Goal: Task Accomplishment & Management: Manage account settings

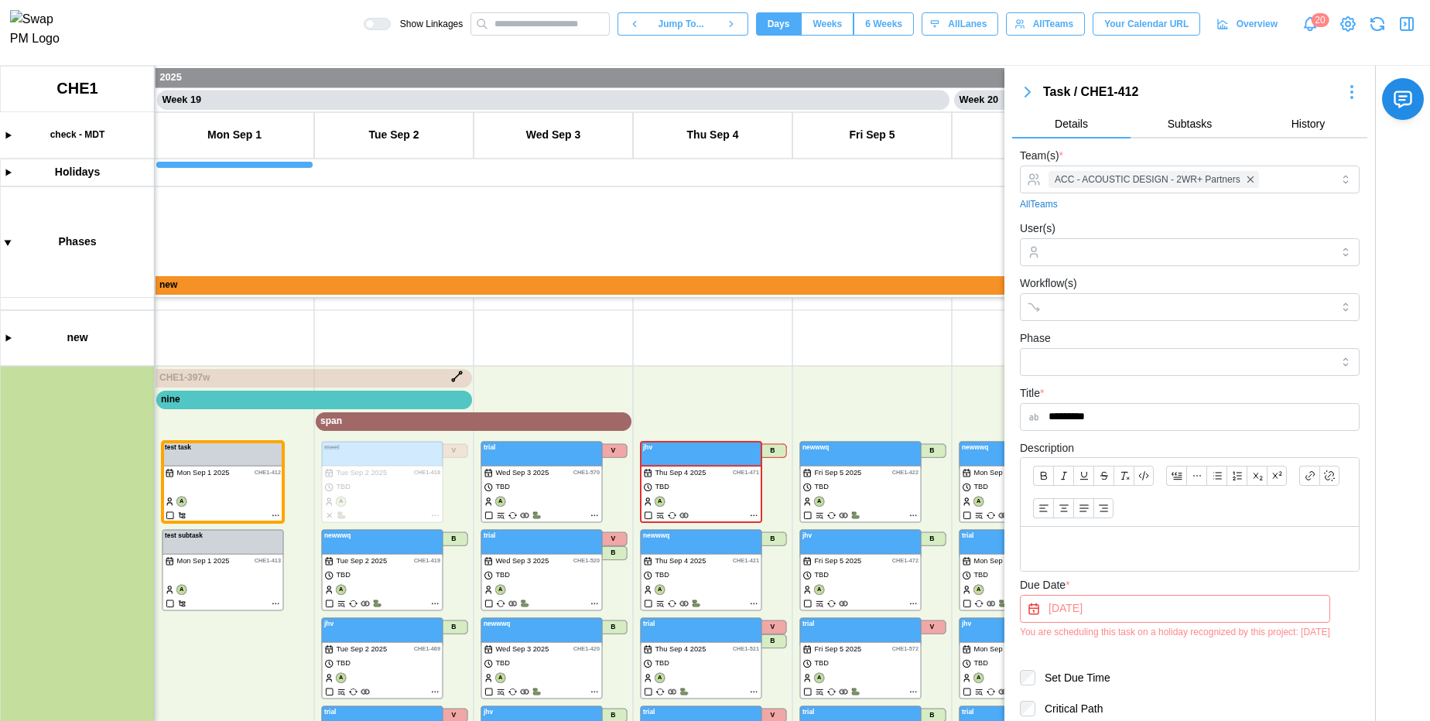
scroll to position [0, 14343]
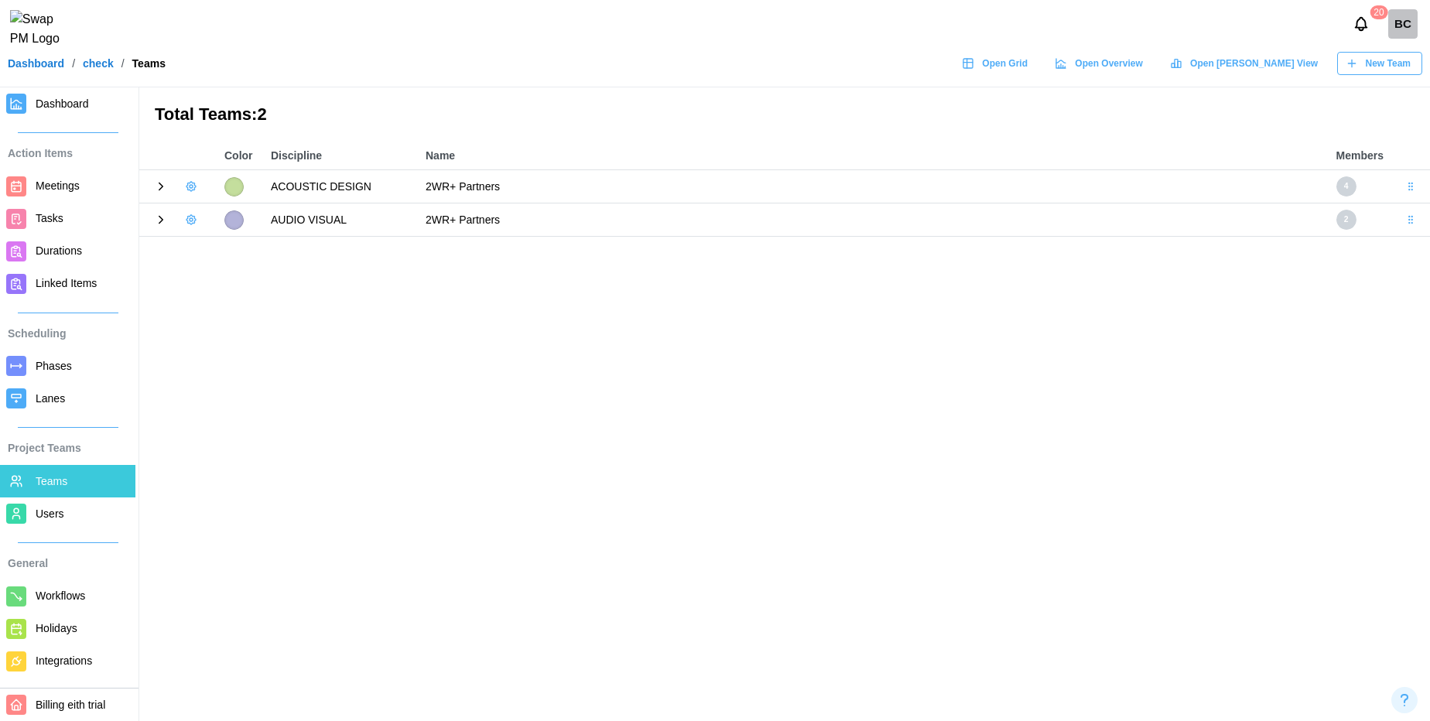
click at [194, 219] on icon "button" at bounding box center [190, 219] width 9 height 9
click at [231, 261] on button "Add User" at bounding box center [232, 252] width 97 height 29
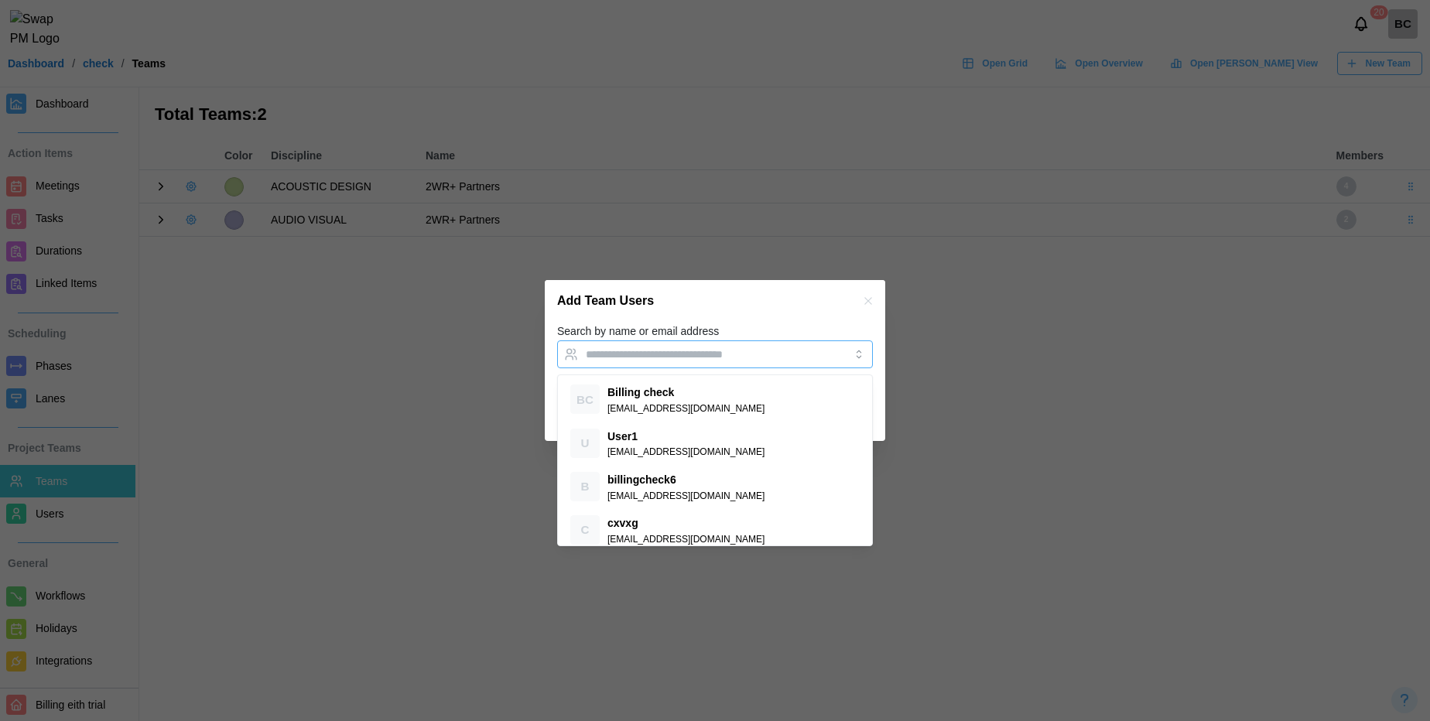
click at [613, 347] on div at bounding box center [699, 354] width 234 height 26
click at [238, 378] on div at bounding box center [715, 360] width 1430 height 721
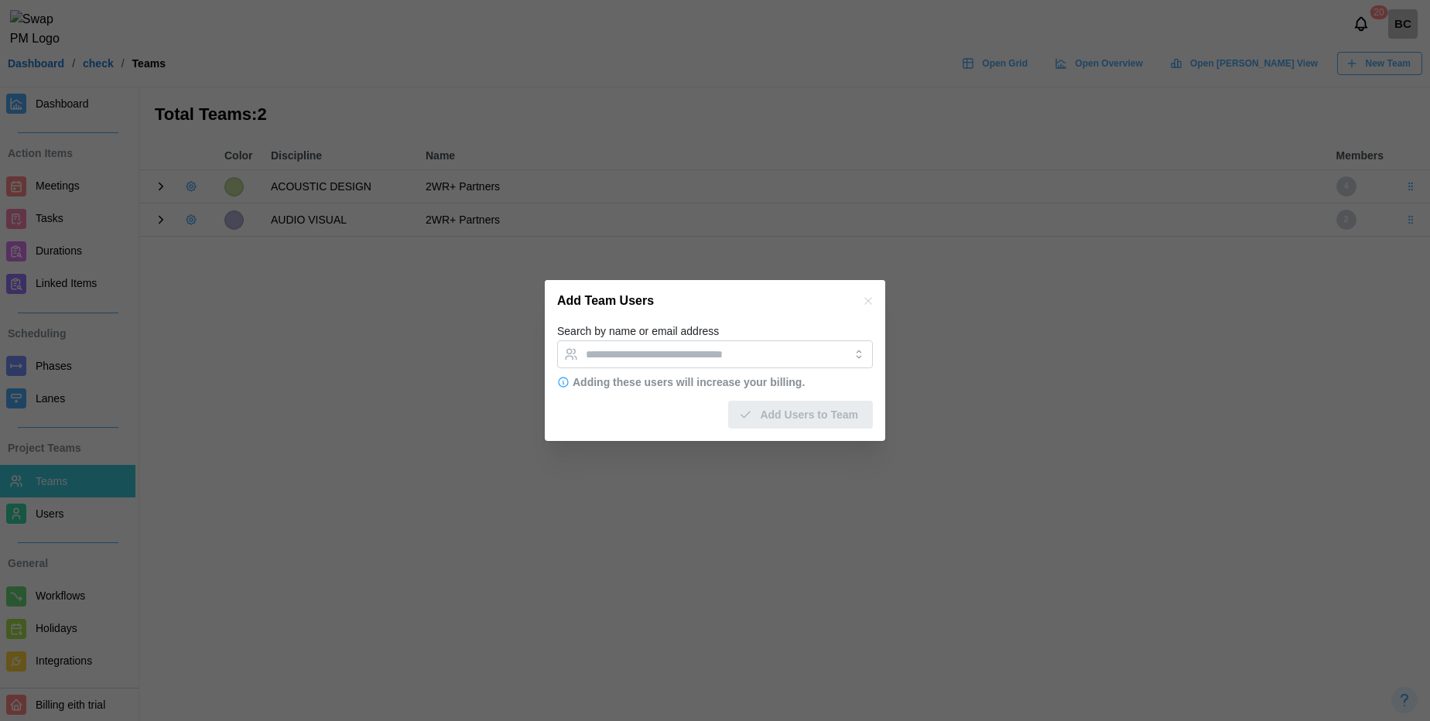
click at [875, 300] on button "button" at bounding box center [867, 300] width 17 height 17
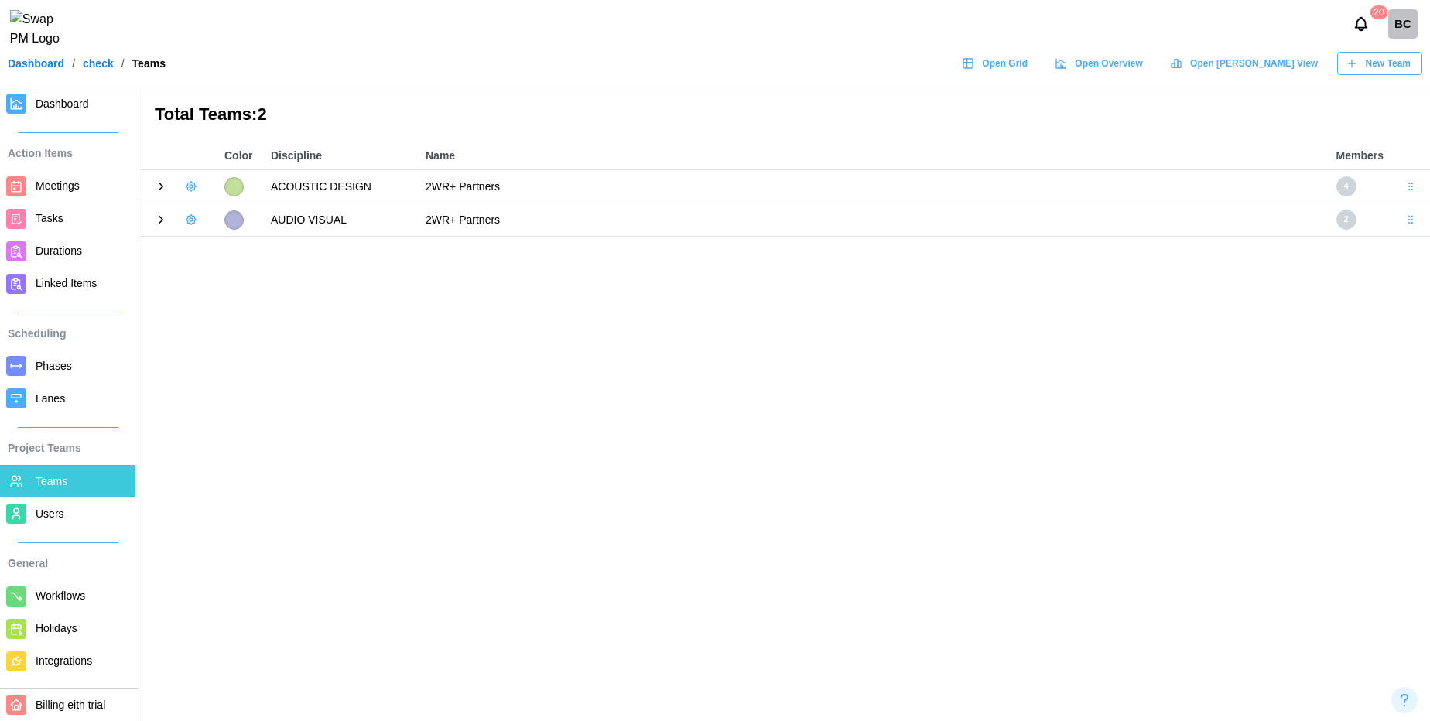
click at [155, 223] on icon at bounding box center [161, 220] width 14 height 14
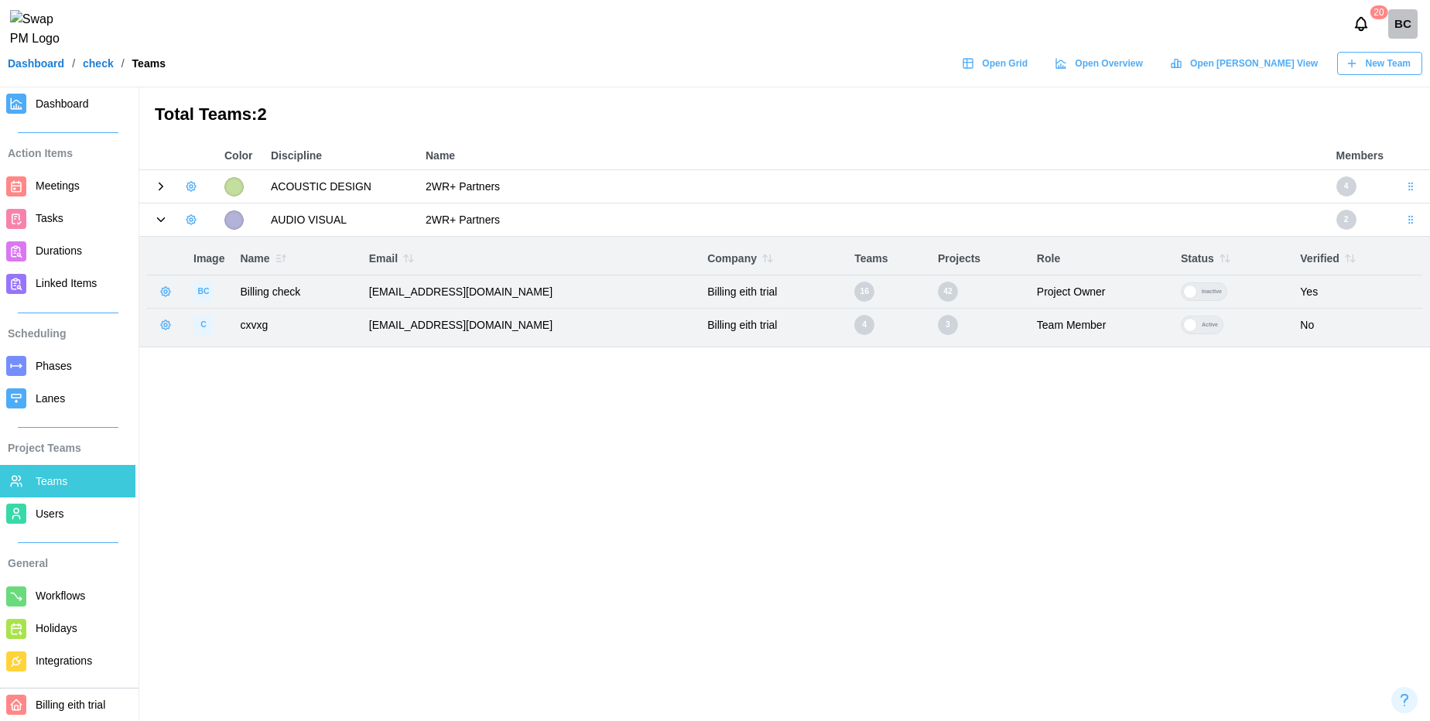
click at [197, 225] on button "button" at bounding box center [191, 220] width 22 height 22
click at [220, 253] on div "Add User" at bounding box center [243, 252] width 57 height 12
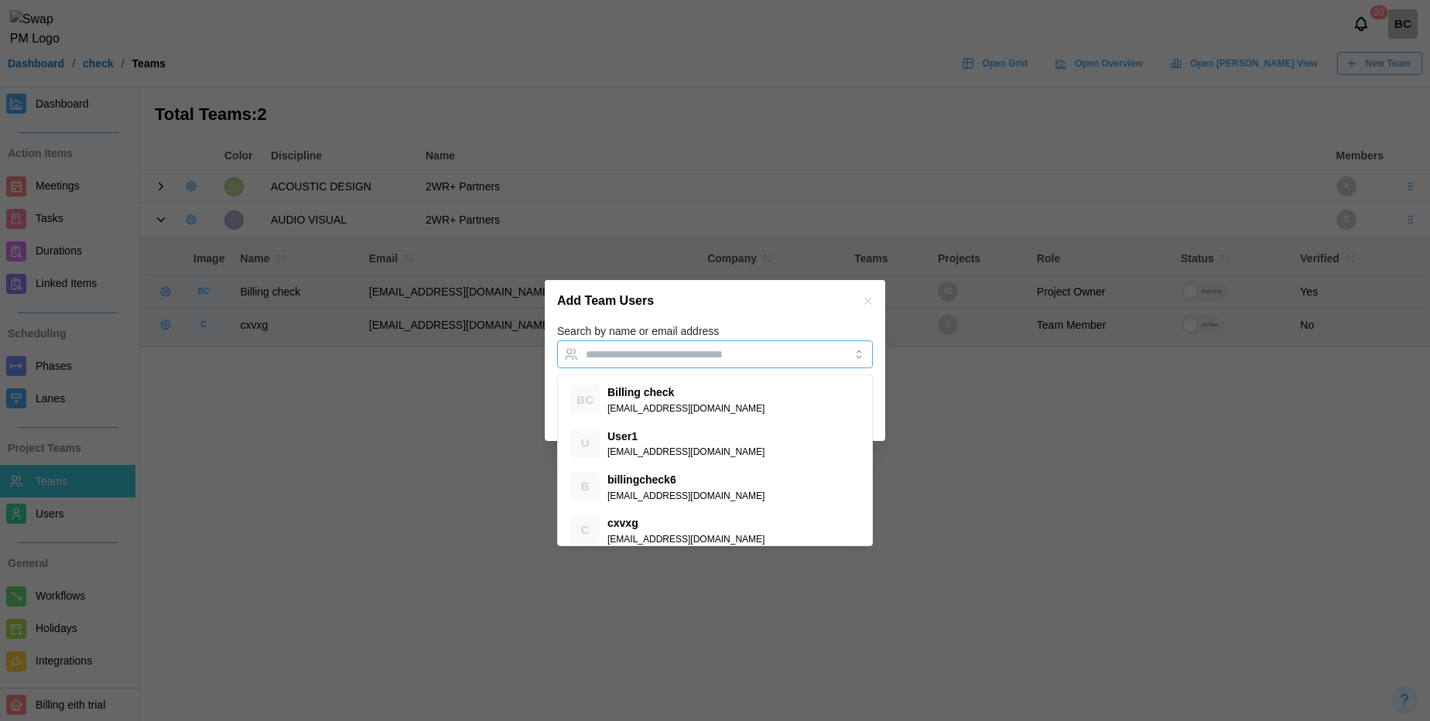
click at [662, 350] on input "Search by name or email address" at bounding box center [701, 354] width 231 height 12
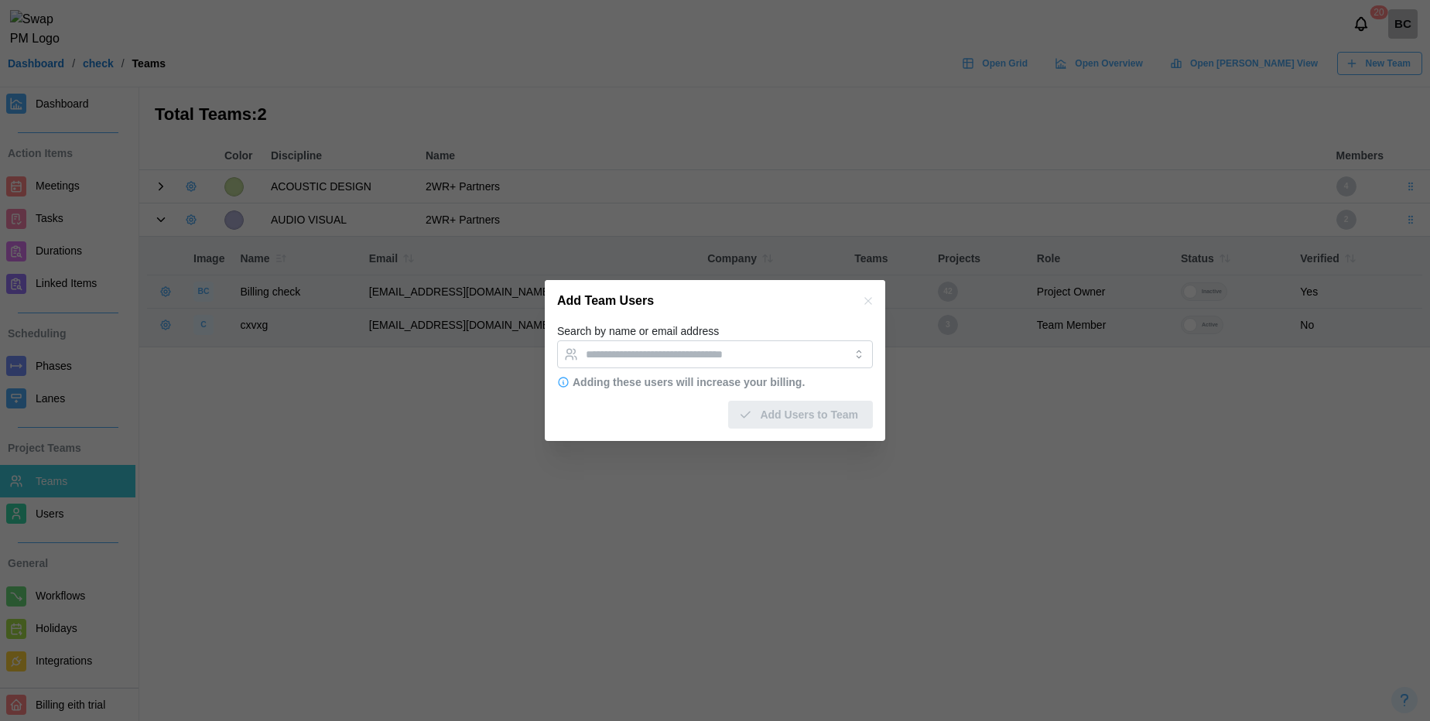
click at [871, 299] on icon "button" at bounding box center [867, 300] width 7 height 7
